Goal: Transaction & Acquisition: Subscribe to service/newsletter

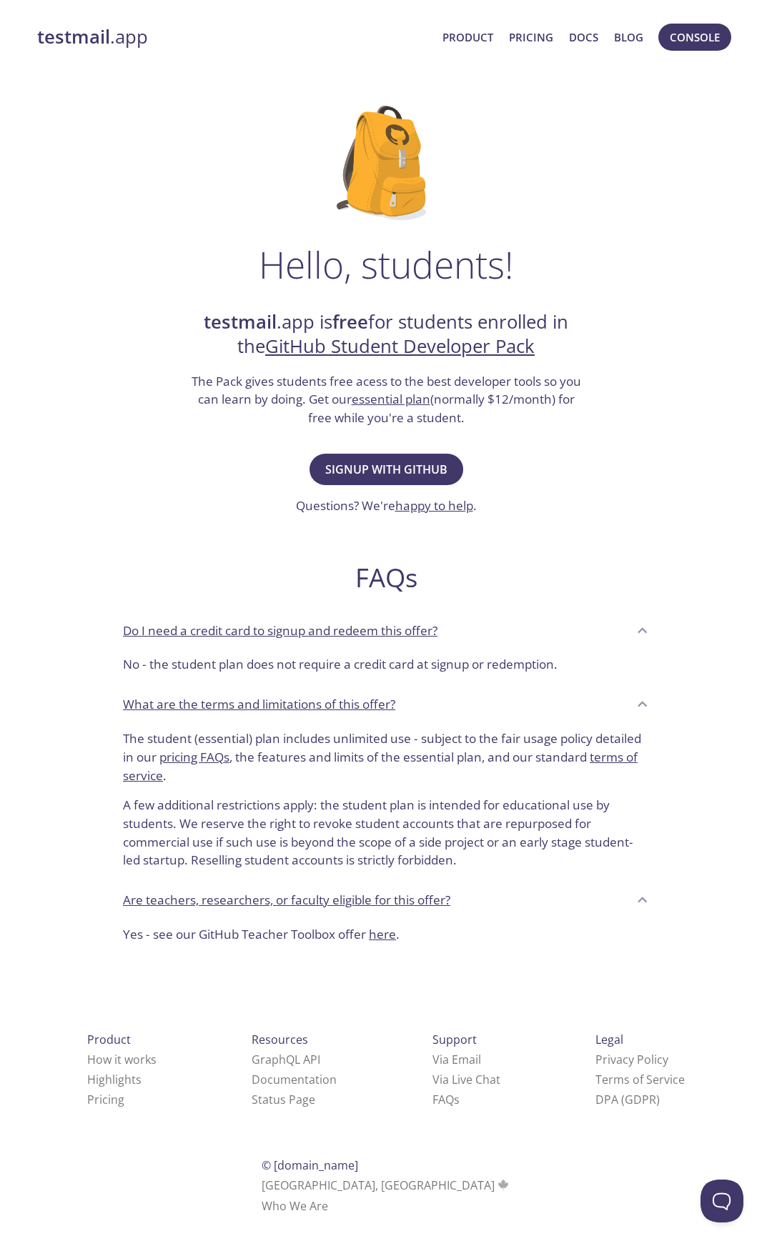
click at [390, 182] on img at bounding box center [386, 163] width 99 height 114
click at [443, 472] on span "Signup with GitHub" at bounding box center [386, 469] width 122 height 20
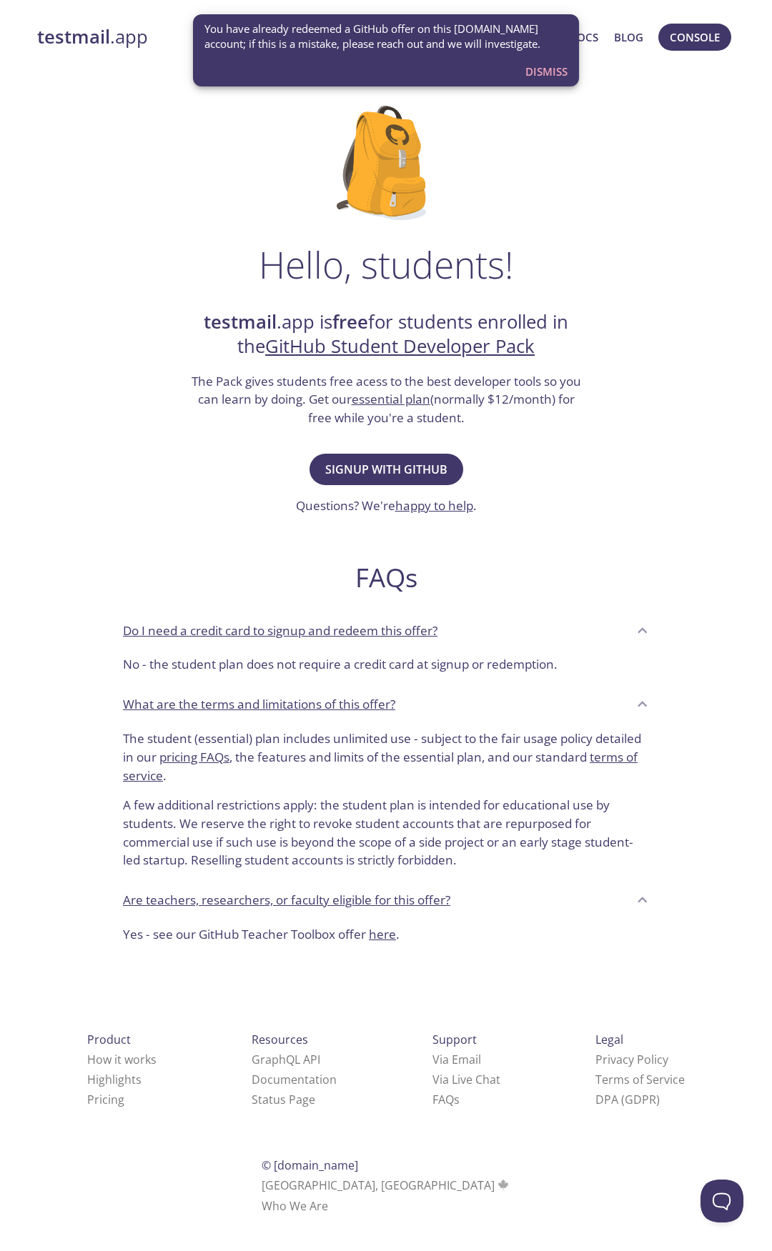
click at [683, 129] on div "Hello, students! testmail .app is free for students enrolled in the GitHub Stud…" at bounding box center [385, 519] width 697 height 873
click at [698, 570] on div "Hello, students! testmail .app is free for students enrolled in the GitHub Stud…" at bounding box center [385, 519] width 697 height 873
click at [531, 76] on span "Dismiss" at bounding box center [546, 71] width 42 height 19
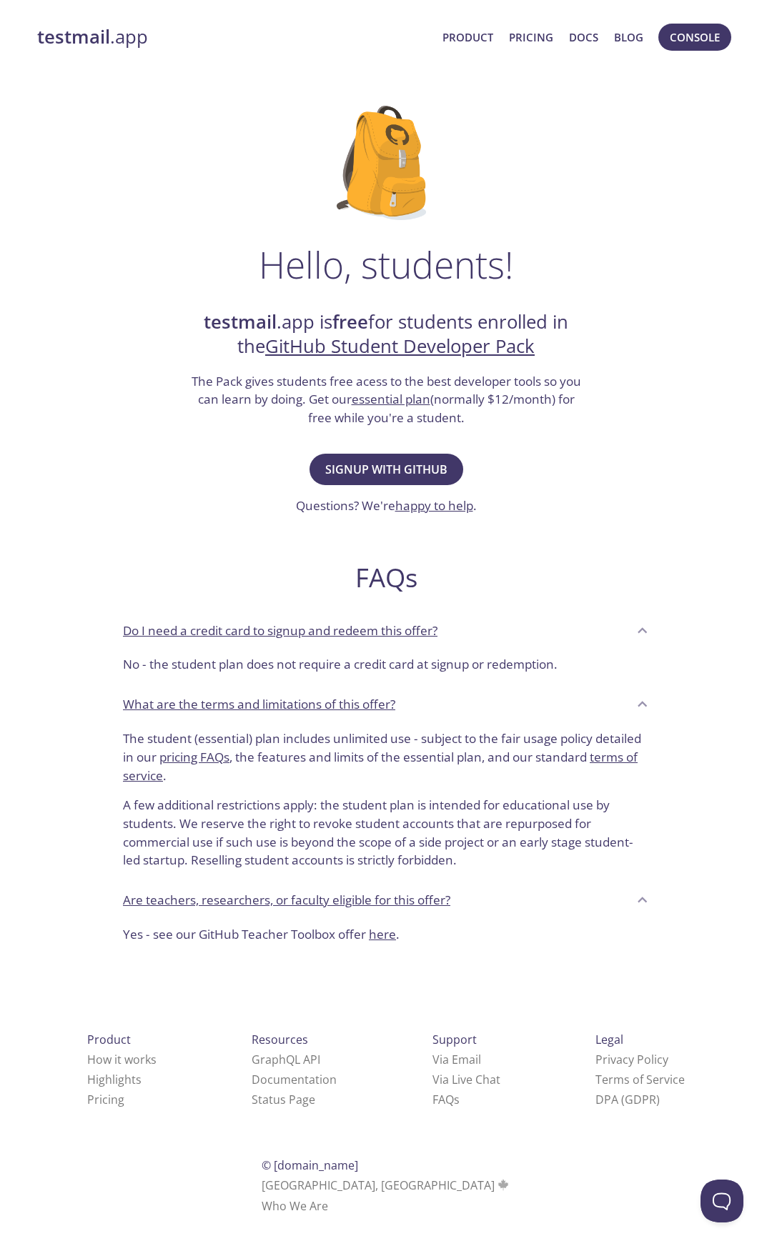
click at [414, 351] on link "GitHub Student Developer Pack" at bounding box center [399, 346] width 269 height 25
click at [114, 47] on link "testmail .app" at bounding box center [234, 37] width 394 height 24
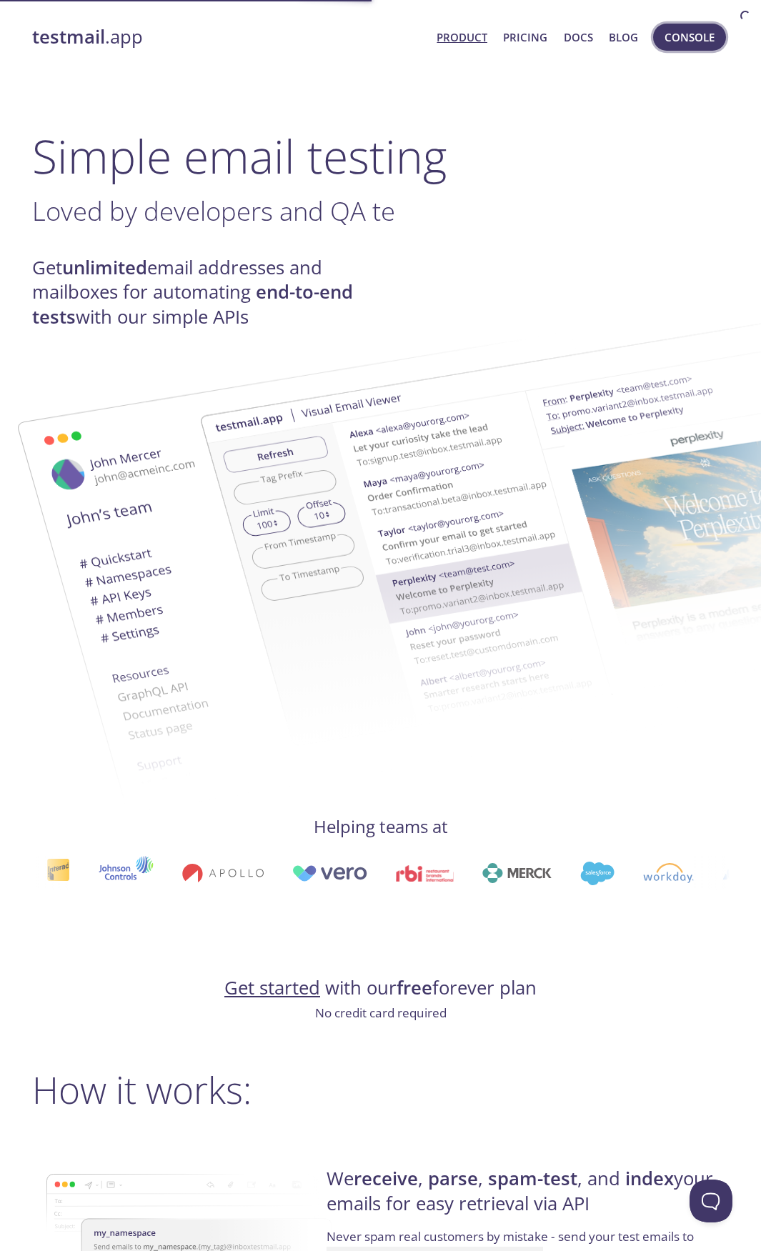
click at [663, 34] on button "Console" at bounding box center [689, 37] width 73 height 27
